Goal: Contribute content

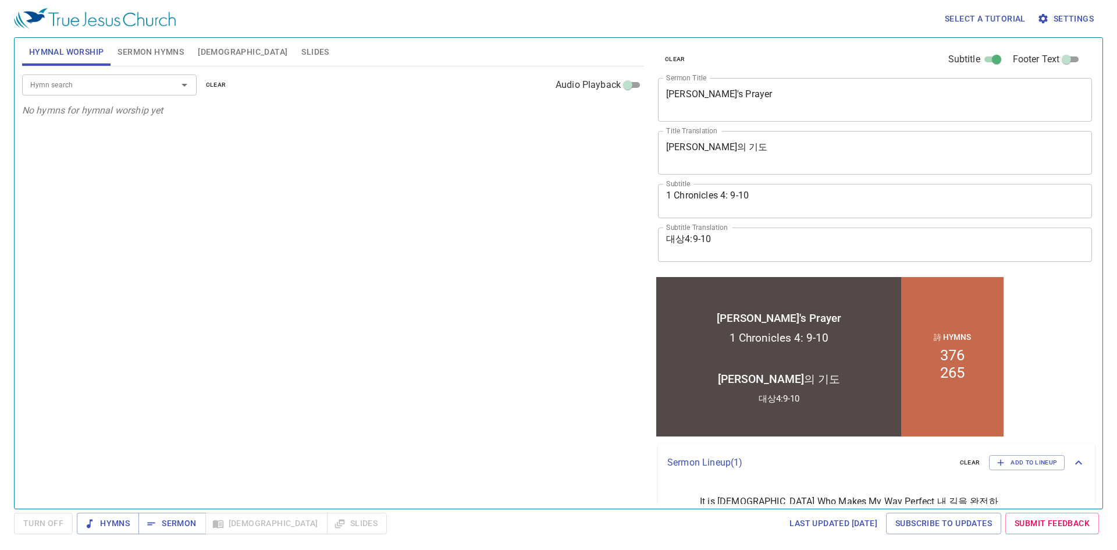
click at [142, 88] on input "Hymn search" at bounding box center [92, 84] width 133 height 13
click at [148, 54] on span "Sermon Hymns" at bounding box center [150, 52] width 66 height 15
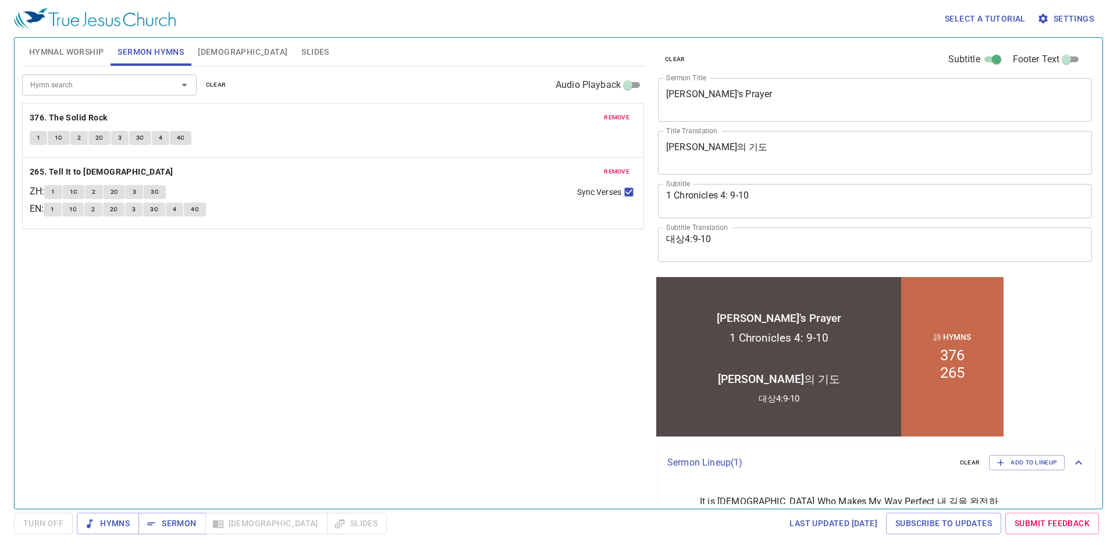
click at [142, 75] on div "Hymn search" at bounding box center [109, 84] width 174 height 20
click at [739, 97] on textarea "[PERSON_NAME]'s Prayer" at bounding box center [875, 99] width 418 height 22
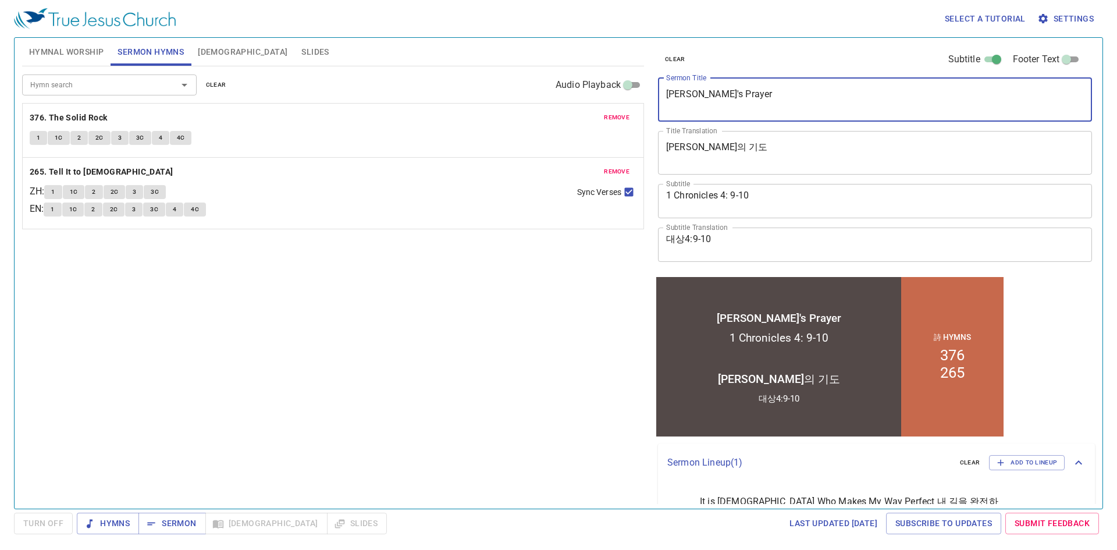
drag, startPoint x: 742, startPoint y: 94, endPoint x: 379, endPoint y: 72, distance: 363.5
click at [379, 72] on div "Hymnal Worship Sermon Hymns [DEMOGRAPHIC_DATA] Slides Hymn search Hymn search c…" at bounding box center [558, 268] width 1082 height 470
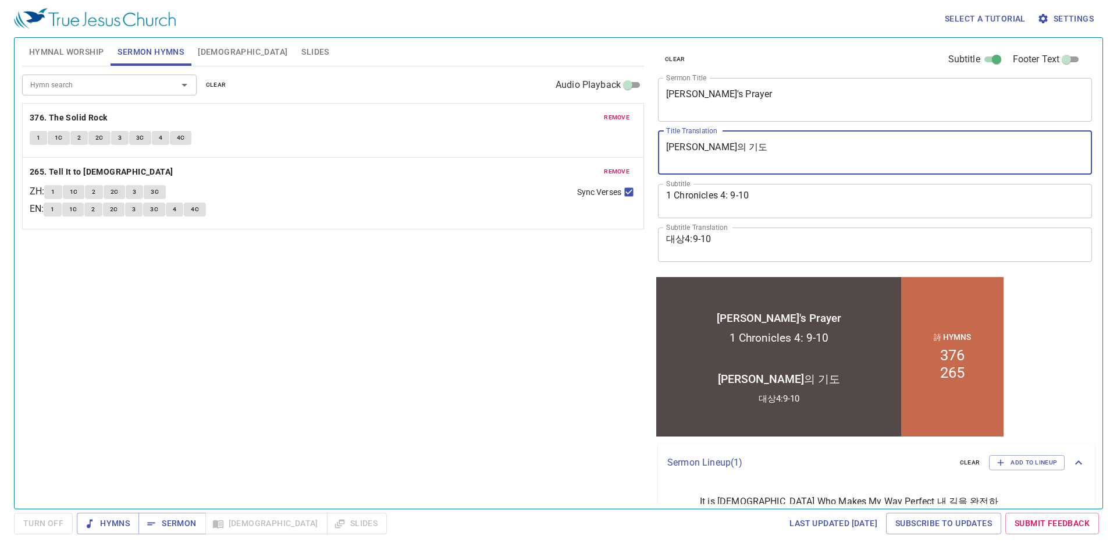
drag, startPoint x: 756, startPoint y: 149, endPoint x: 522, endPoint y: 149, distance: 234.4
click at [522, 149] on div "Hymnal Worship Sermon Hymns Bible Slides Hymn search Hymn search clear Audio Pl…" at bounding box center [558, 268] width 1082 height 470
paste textarea "레미야의 탄식"
type textarea "[DEMOGRAPHIC_DATA]의 탄식"
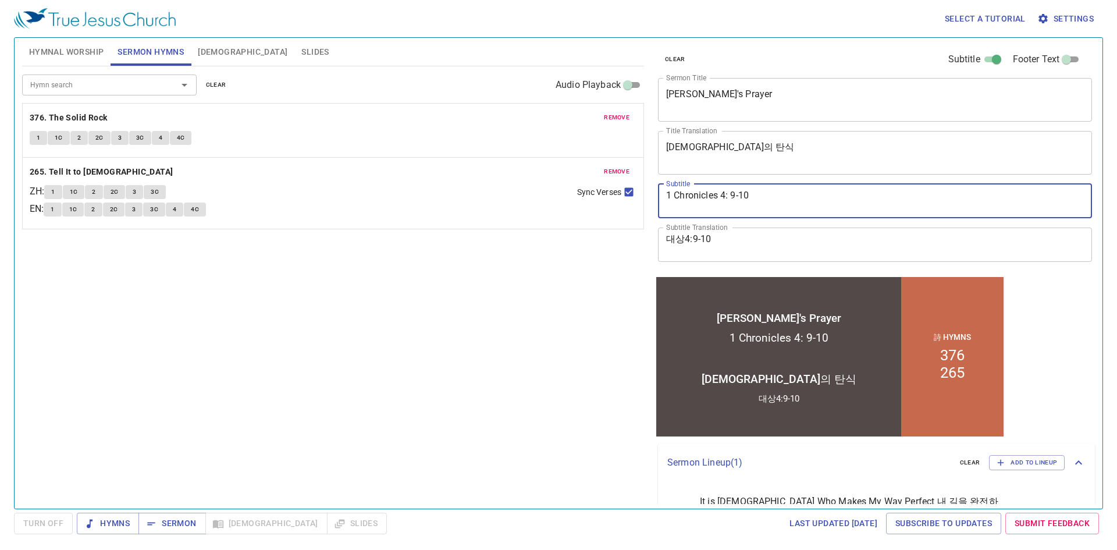
click at [742, 190] on textarea "1 Chronicles 4: 9-10" at bounding box center [875, 201] width 418 height 22
drag, startPoint x: 533, startPoint y: 189, endPoint x: 361, endPoint y: 178, distance: 172.5
click at [358, 179] on div "Hymnal Worship Sermon Hymns Bible Slides Hymn search Hymn search clear Audio Pl…" at bounding box center [558, 268] width 1082 height 470
type textarea "Jeremiah 19-20"
drag, startPoint x: 806, startPoint y: 107, endPoint x: 806, endPoint y: 98, distance: 9.3
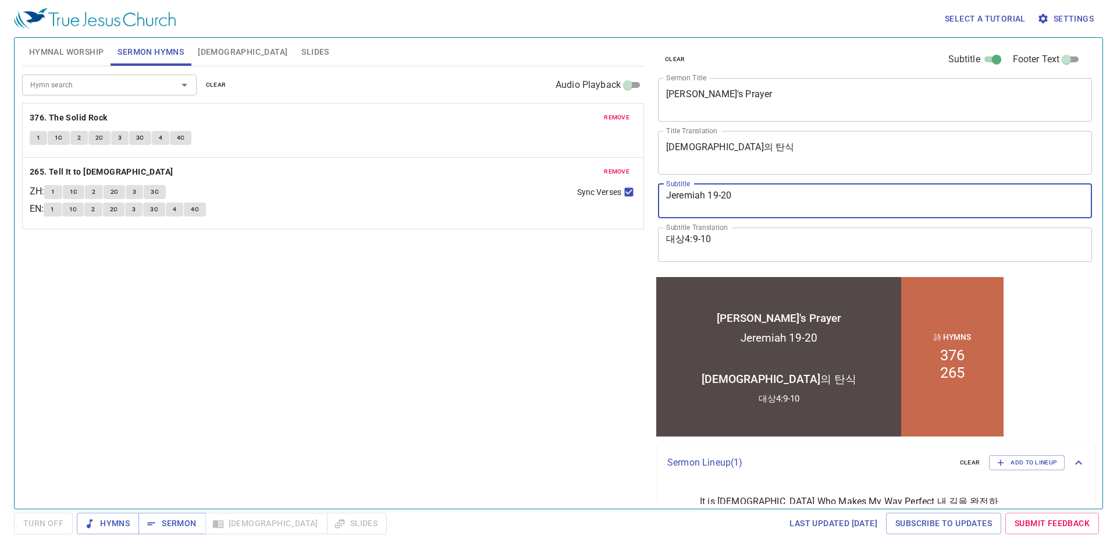
click at [805, 103] on textarea "Jabez's Prayer" at bounding box center [875, 99] width 418 height 22
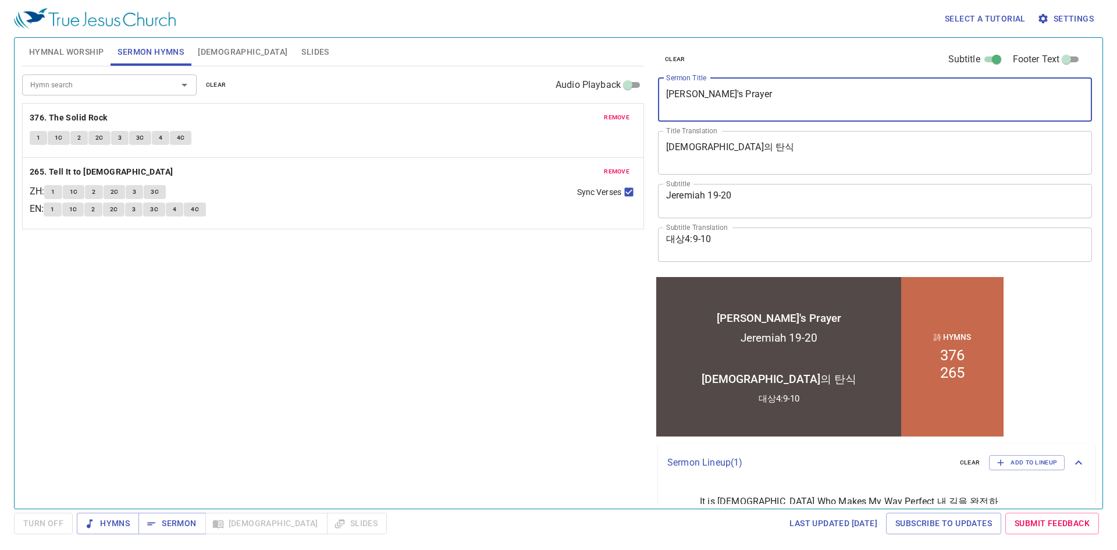
drag, startPoint x: 806, startPoint y: 97, endPoint x: 393, endPoint y: 78, distance: 413.9
click at [393, 78] on div "Hymnal Worship Sermon Hymns Bible Slides Hymn search Hymn search clear Audio Pl…" at bounding box center [558, 268] width 1082 height 470
paste textarea "eremiah’s Complaint"
type textarea "[PERSON_NAME] Complaint"
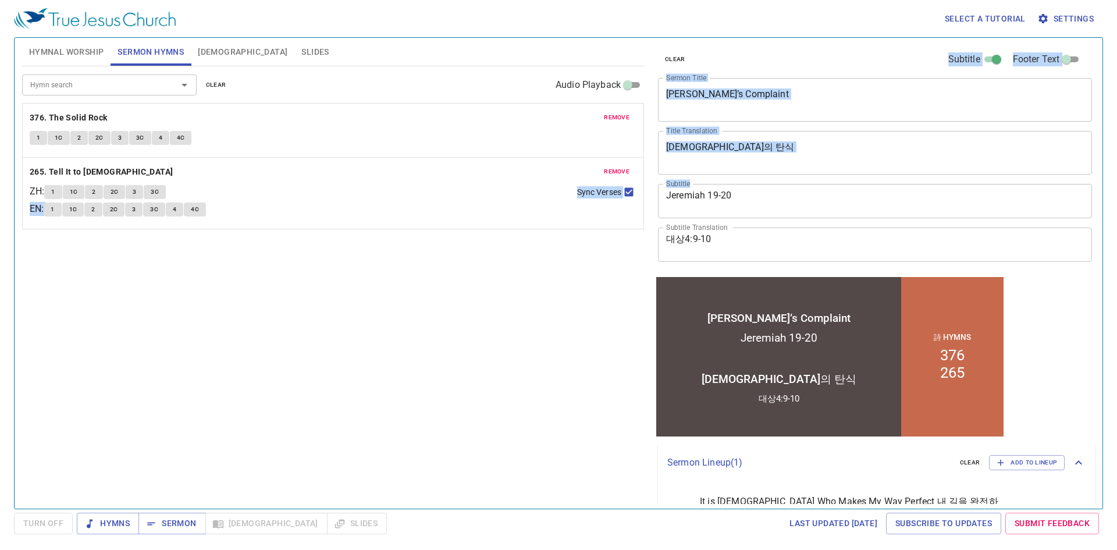
drag, startPoint x: 824, startPoint y: 188, endPoint x: 564, endPoint y: 188, distance: 260.0
click at [564, 188] on div "Hymnal Worship Sermon Hymns Bible Slides Hymn search Hymn search clear Audio Pl…" at bounding box center [558, 268] width 1082 height 470
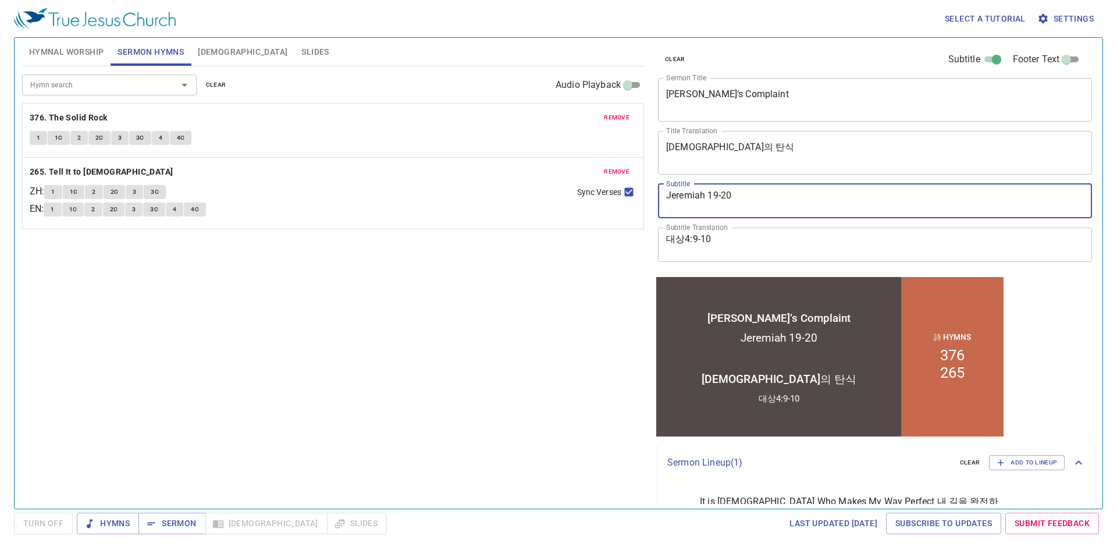
drag, startPoint x: 763, startPoint y: 199, endPoint x: 530, endPoint y: 190, distance: 232.8
click at [530, 190] on div "Hymnal Worship Sermon Hymns Bible Slides Hymn search Hymn search clear Audio Pl…" at bounding box center [558, 268] width 1082 height 470
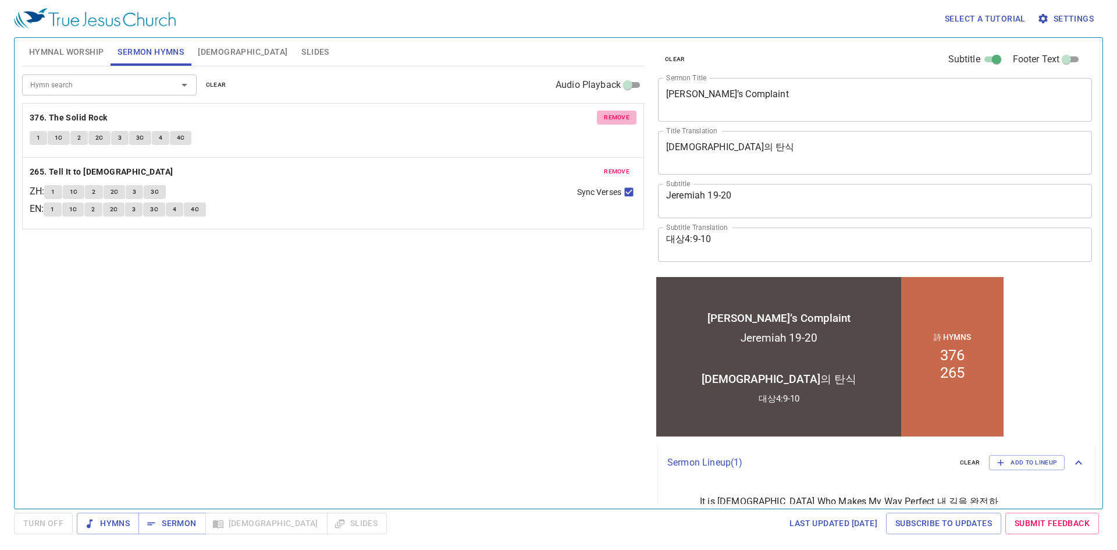
click at [616, 122] on span "remove" at bounding box center [617, 117] width 26 height 10
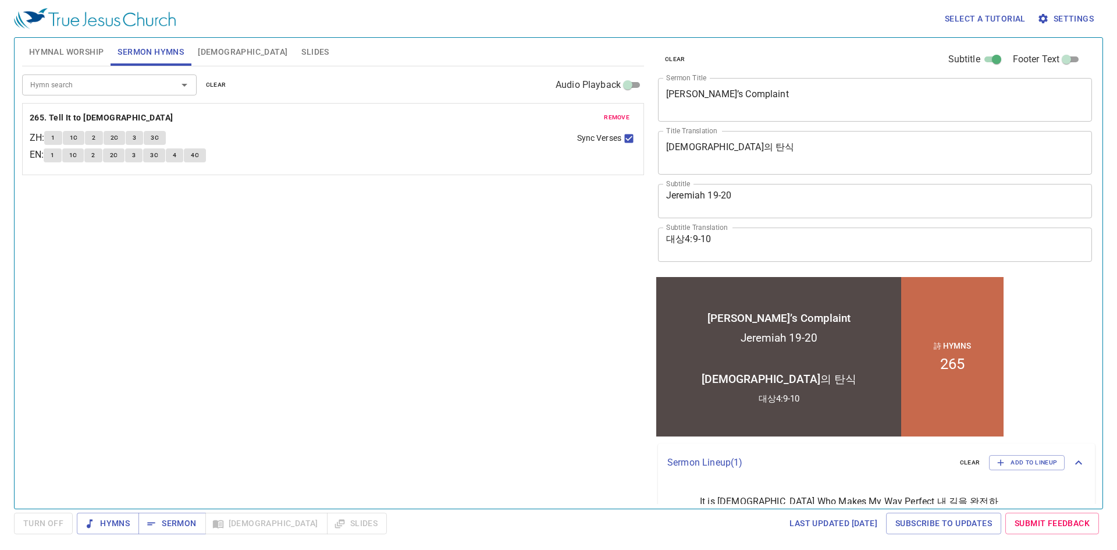
click at [616, 121] on span "remove" at bounding box center [617, 117] width 26 height 10
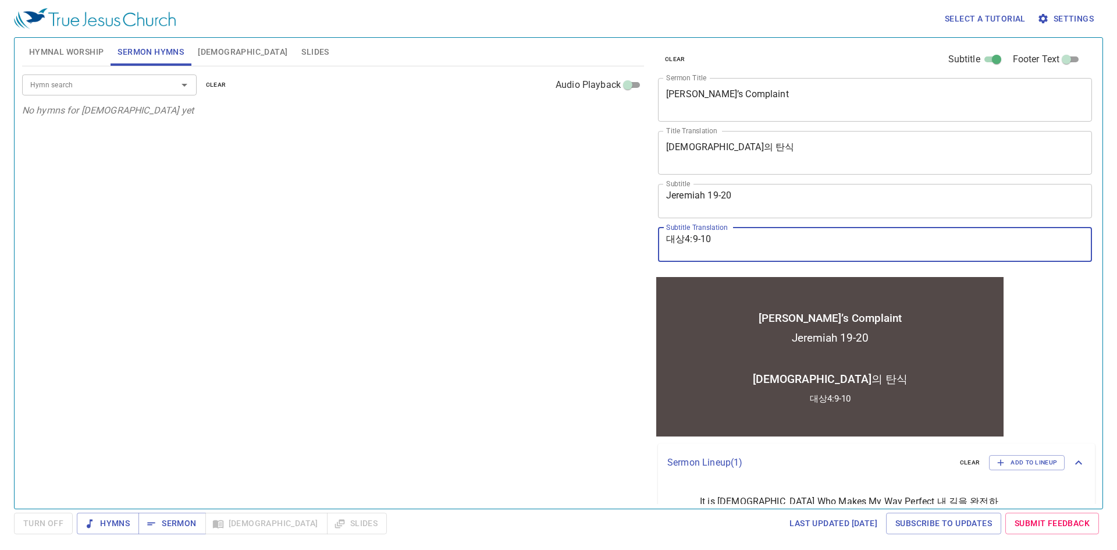
drag, startPoint x: 750, startPoint y: 249, endPoint x: 595, endPoint y: 234, distance: 155.4
click at [595, 234] on div "Hymnal Worship Sermon Hymns Bible Slides Hymn search Hymn search clear Audio Pl…" at bounding box center [558, 268] width 1082 height 470
paste textarea "예레미야 19–20장"
type textarea "[DEMOGRAPHIC_DATA] 19–20"
click at [60, 84] on input "Hymn search" at bounding box center [92, 84] width 133 height 13
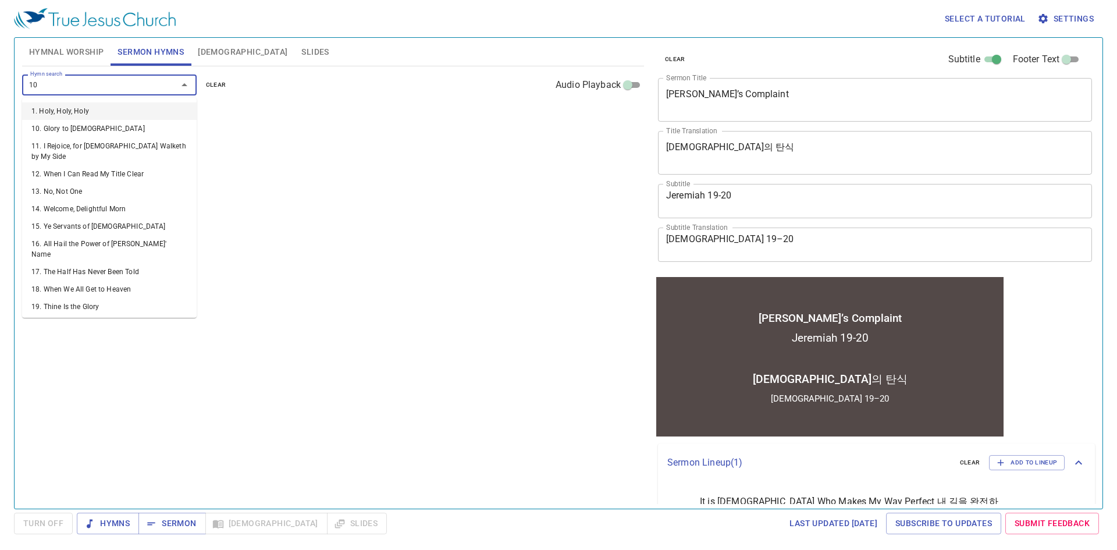
type input "104"
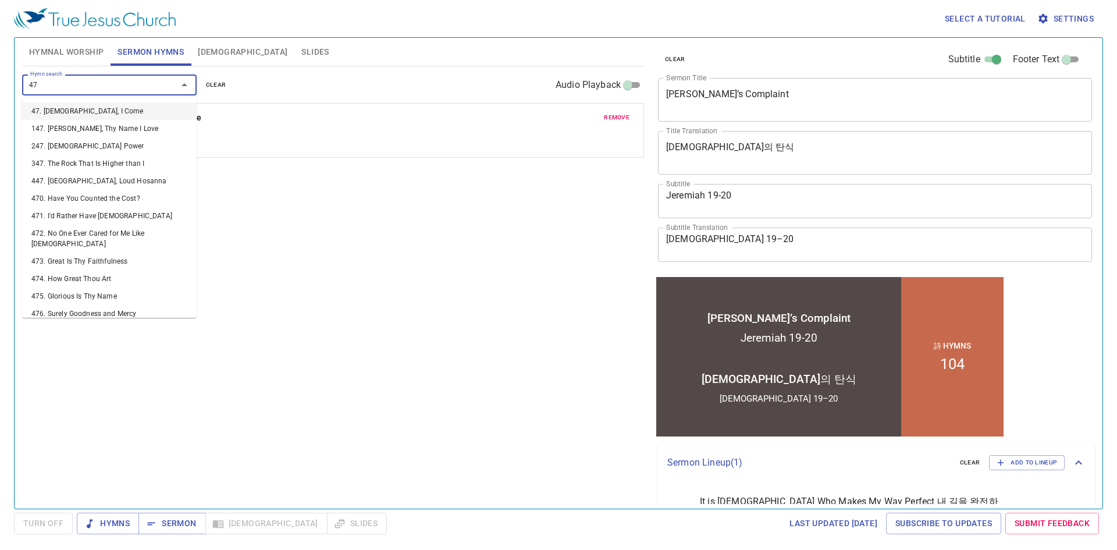
type input "471"
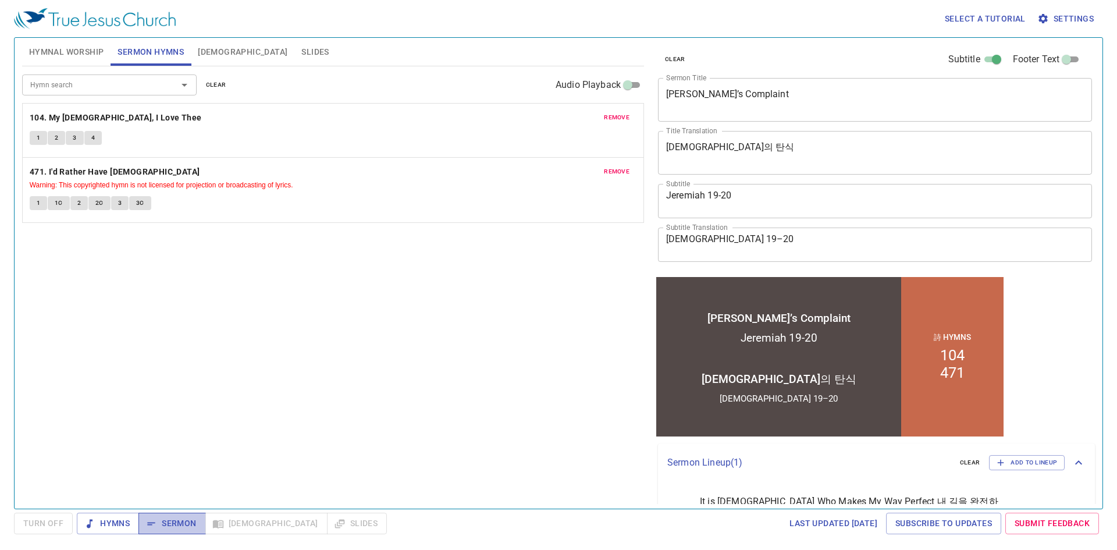
click at [0, 0] on icon "button" at bounding box center [0, 0] width 0 height 0
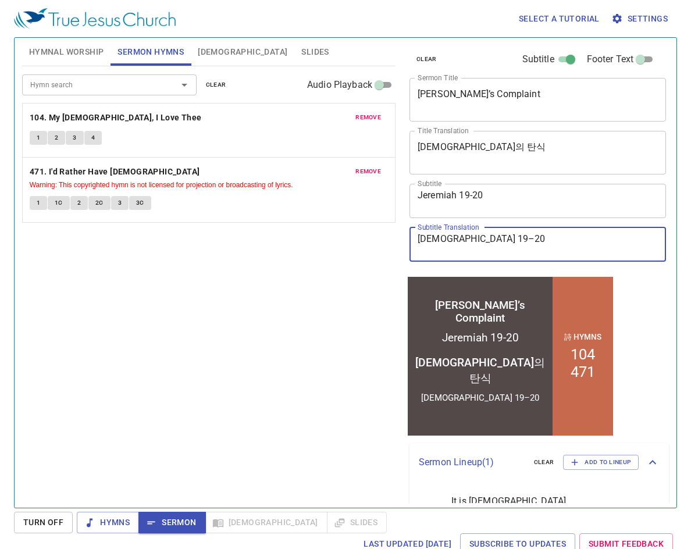
drag, startPoint x: 451, startPoint y: 241, endPoint x: 409, endPoint y: 241, distance: 41.9
click at [409, 241] on div "예레미야 19–20 x Subtitle Translation" at bounding box center [537, 244] width 256 height 34
